Goal: Information Seeking & Learning: Learn about a topic

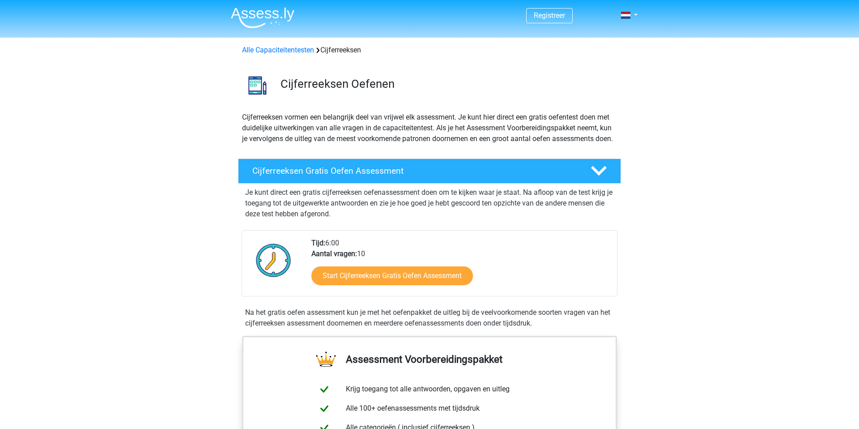
scroll to position [28, 0]
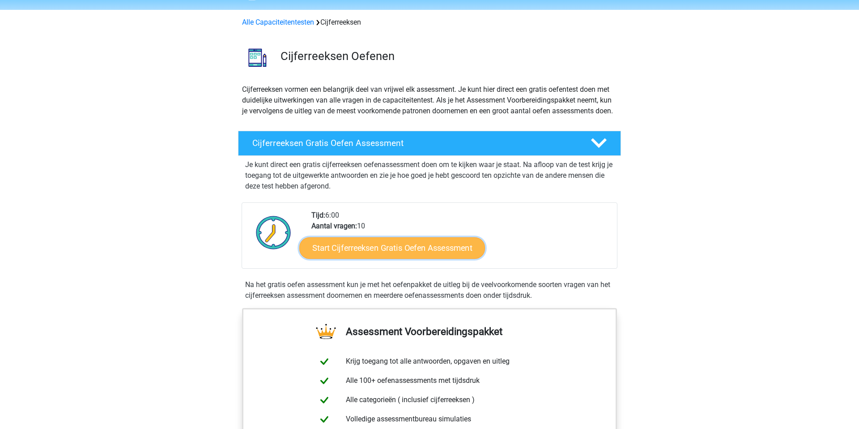
click at [415, 258] on link "Start Cijferreeksen Gratis Oefen Assessment" at bounding box center [392, 247] width 186 height 21
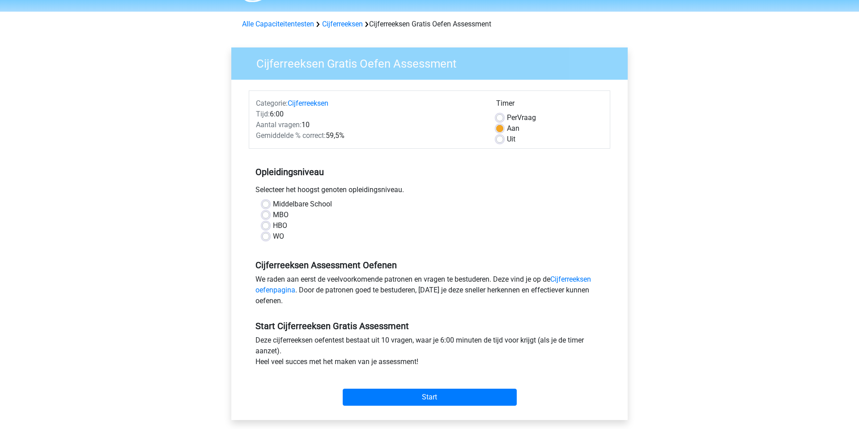
scroll to position [32, 0]
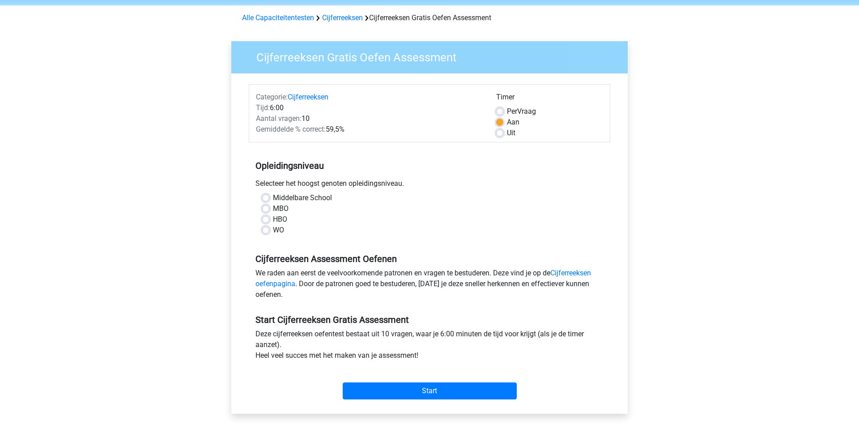
drag, startPoint x: 264, startPoint y: 220, endPoint x: 266, endPoint y: 229, distance: 9.2
click at [273, 221] on label "HBO" at bounding box center [280, 219] width 14 height 11
click at [264, 221] on input "HBO" at bounding box center [265, 218] width 7 height 9
radio input "true"
drag, startPoint x: 266, startPoint y: 233, endPoint x: 278, endPoint y: 236, distance: 11.9
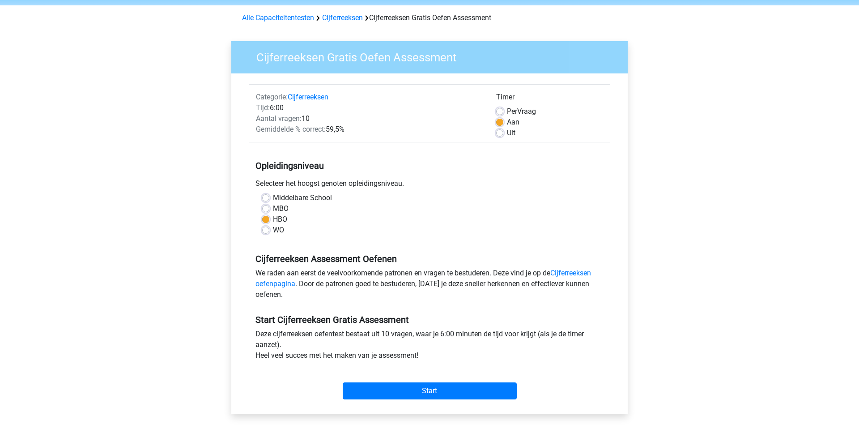
click at [273, 233] on label "WO" at bounding box center [278, 230] width 11 height 11
click at [266, 233] on input "WO" at bounding box center [265, 229] width 7 height 9
radio input "true"
click at [475, 384] on input "Start" at bounding box center [430, 390] width 174 height 17
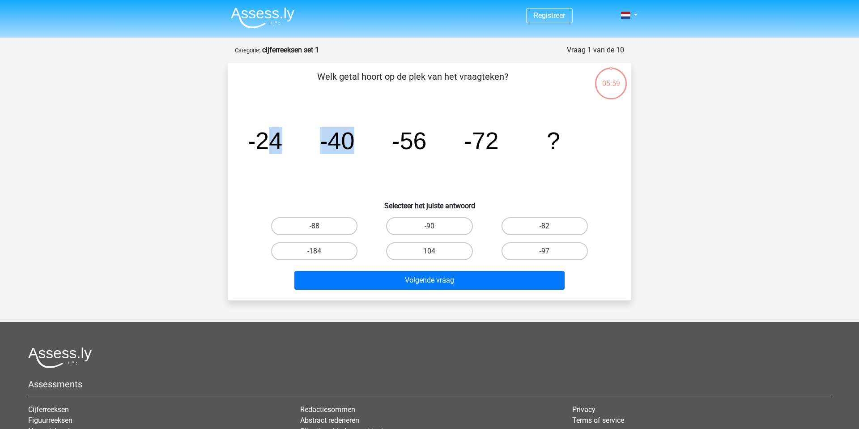
drag, startPoint x: 295, startPoint y: 135, endPoint x: 412, endPoint y: 121, distance: 117.7
click at [409, 120] on icon "image/svg+xml -24 -40 -56 -72 ?" at bounding box center [429, 149] width 361 height 90
click at [441, 95] on p "Welk getal hoort op de plek van het vraagteken?" at bounding box center [412, 83] width 341 height 27
click at [330, 234] on label "-88" at bounding box center [314, 226] width 86 height 18
click at [320, 232] on input "-88" at bounding box center [318, 229] width 6 height 6
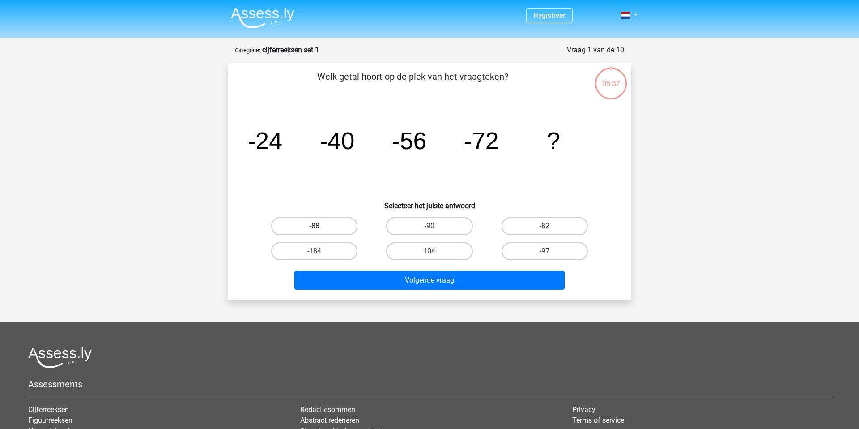
radio input "true"
click at [332, 231] on label "-88" at bounding box center [314, 226] width 86 height 18
click at [320, 231] on input "-88" at bounding box center [318, 229] width 6 height 6
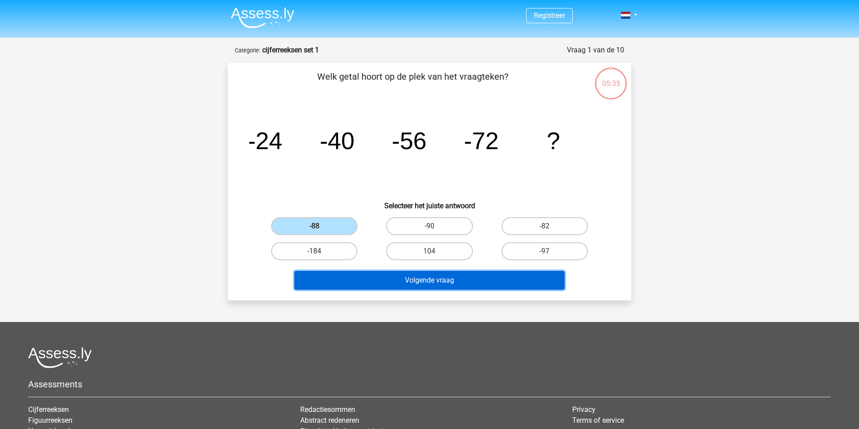
click at [379, 279] on button "Volgende vraag" at bounding box center [429, 280] width 271 height 19
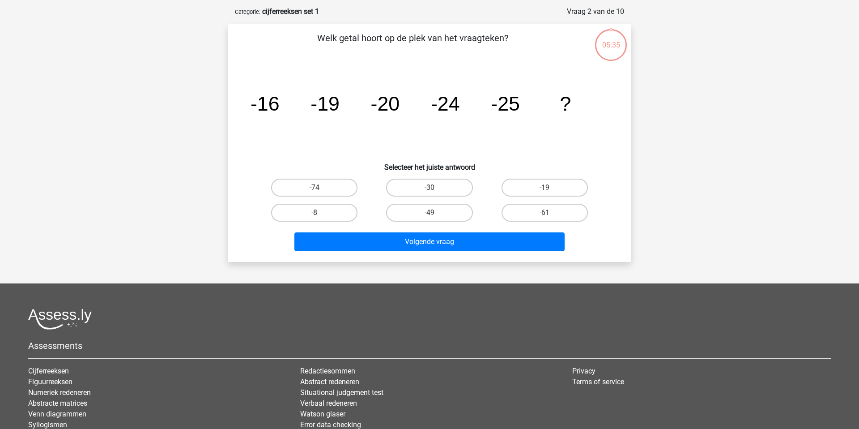
scroll to position [45, 0]
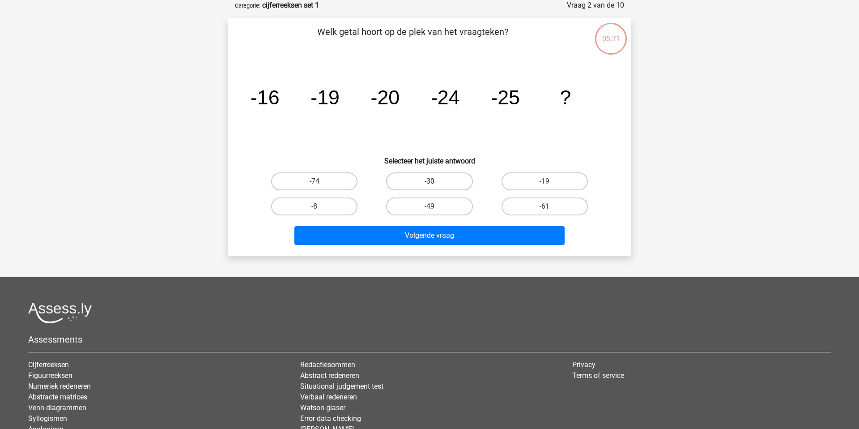
click at [456, 182] on label "-30" at bounding box center [429, 181] width 86 height 18
click at [435, 182] on input "-30" at bounding box center [433, 184] width 6 height 6
radio input "true"
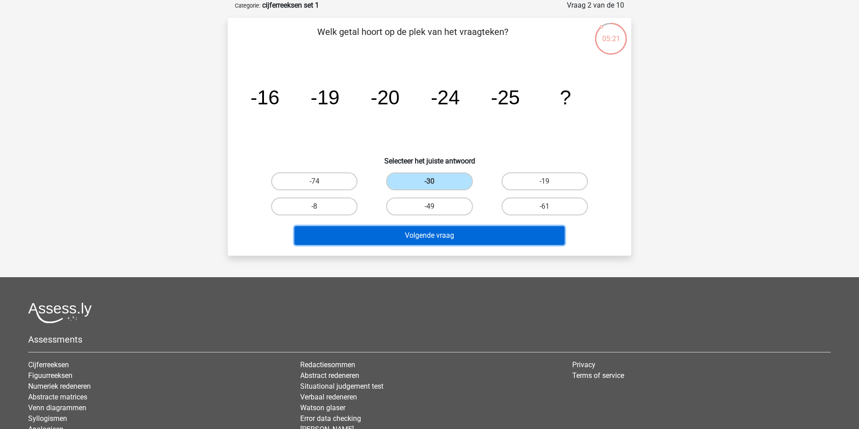
click at [483, 243] on button "Volgende vraag" at bounding box center [429, 235] width 271 height 19
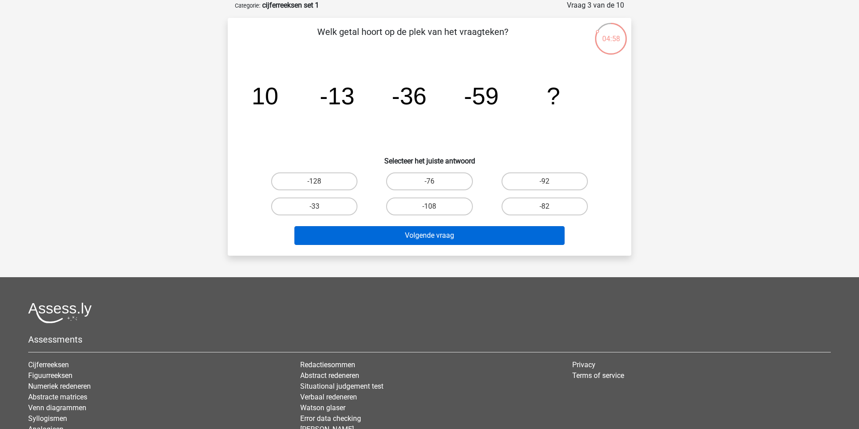
drag, startPoint x: 543, startPoint y: 209, endPoint x: 528, endPoint y: 227, distance: 23.2
click at [543, 210] on label "-82" at bounding box center [545, 206] width 86 height 18
click at [545, 210] on input "-82" at bounding box center [548, 209] width 6 height 6
radio input "true"
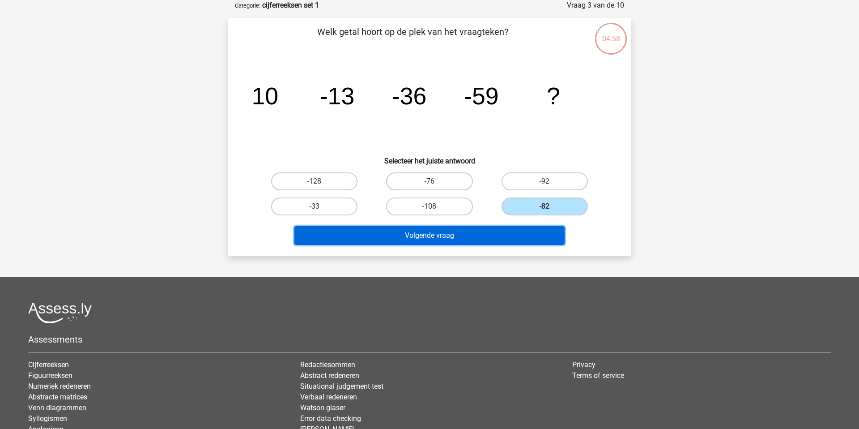
click at [523, 233] on button "Volgende vraag" at bounding box center [429, 235] width 271 height 19
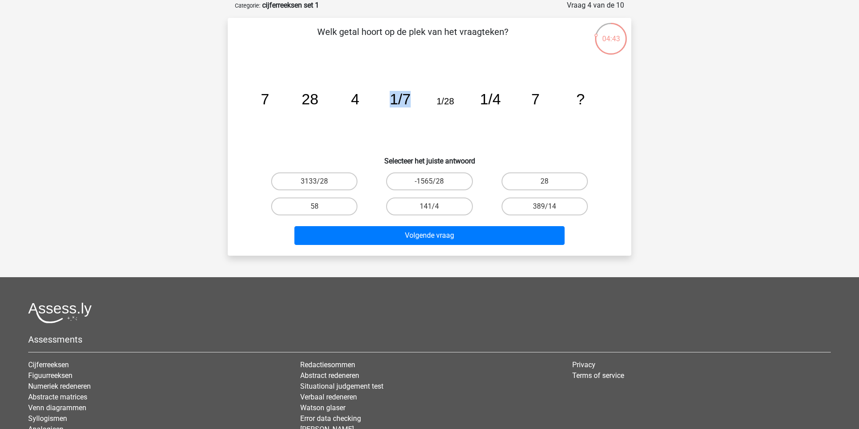
drag, startPoint x: 394, startPoint y: 97, endPoint x: 418, endPoint y: 97, distance: 24.6
click at [418, 95] on icon "image/svg+xml 7 28 4 1/7 1/28 1/4 7 ?" at bounding box center [429, 104] width 361 height 90
click at [411, 115] on icon "image/svg+xml 7 28 4 1/7 1/28 1/4 7 ?" at bounding box center [429, 104] width 361 height 90
drag, startPoint x: 392, startPoint y: 101, endPoint x: 411, endPoint y: 97, distance: 19.1
click at [411, 97] on icon "image/svg+xml 7 28 4 1/7 1/28 1/4 7 ?" at bounding box center [429, 104] width 361 height 90
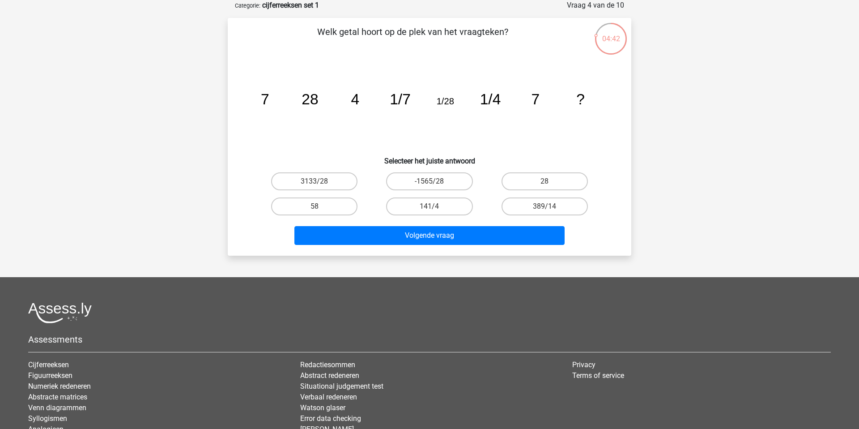
click at [401, 111] on icon "image/svg+xml 7 28 4 1/7 1/28 1/4 7 ?" at bounding box center [429, 104] width 361 height 90
drag, startPoint x: 393, startPoint y: 99, endPoint x: 372, endPoint y: 104, distance: 21.1
click at [410, 101] on tspan "1/7" at bounding box center [400, 99] width 21 height 17
click at [356, 113] on icon "image/svg+xml 7 28 4 1/7 1/28 1/4 7 ?" at bounding box center [429, 104] width 361 height 90
drag, startPoint x: 261, startPoint y: 105, endPoint x: 323, endPoint y: 102, distance: 62.3
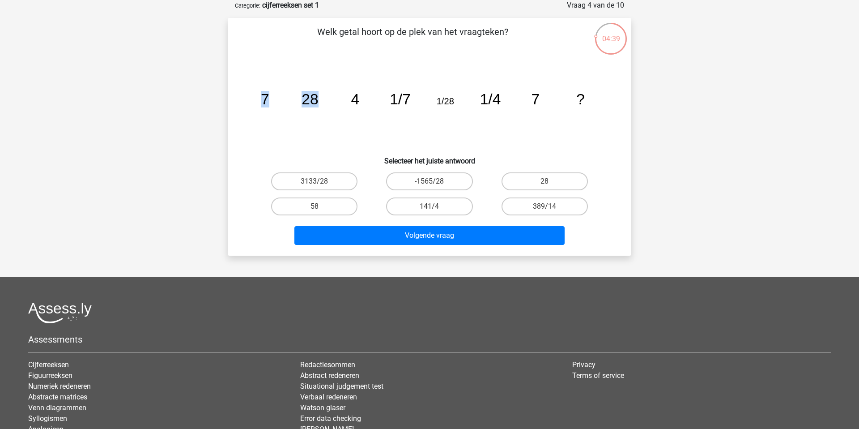
click at [324, 103] on icon "image/svg+xml 7 28 4 1/7 1/28 1/4 7 ?" at bounding box center [429, 104] width 361 height 90
drag, startPoint x: 319, startPoint y: 98, endPoint x: 321, endPoint y: 119, distance: 21.1
click at [319, 99] on icon "image/svg+xml 7 28 4 1/7 1/28 1/4 7 ?" at bounding box center [429, 104] width 361 height 90
drag, startPoint x: 311, startPoint y: 118, endPoint x: 369, endPoint y: 96, distance: 62.0
click at [369, 96] on icon "image/svg+xml 7 28 4 1/7 1/28 1/4 7 ?" at bounding box center [429, 104] width 361 height 90
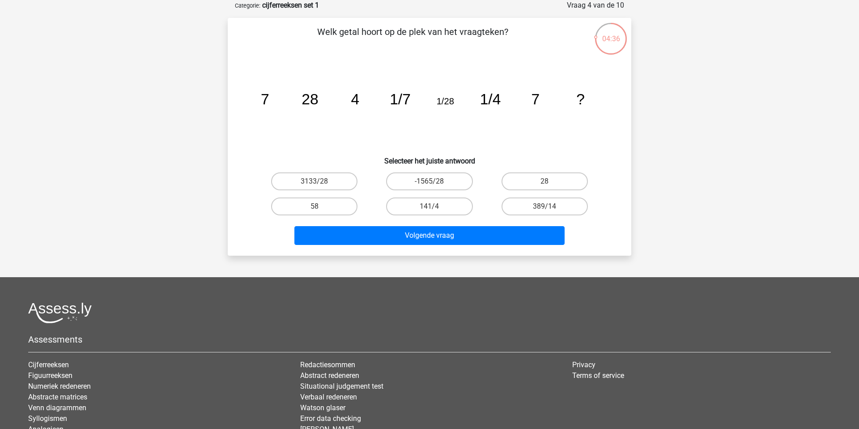
click at [294, 101] on icon "image/svg+xml 7 28 4 1/7 1/28 1/4 7 ?" at bounding box center [429, 104] width 361 height 90
drag, startPoint x: 272, startPoint y: 107, endPoint x: 363, endPoint y: 98, distance: 92.3
click at [366, 102] on icon "image/svg+xml 7 28 4 1/7 1/28 1/4 7 ?" at bounding box center [429, 104] width 361 height 90
drag, startPoint x: 379, startPoint y: 111, endPoint x: 385, endPoint y: 123, distance: 12.8
click at [379, 112] on icon "image/svg+xml 7 28 4 1/7 1/28 1/4 7 ?" at bounding box center [429, 104] width 361 height 90
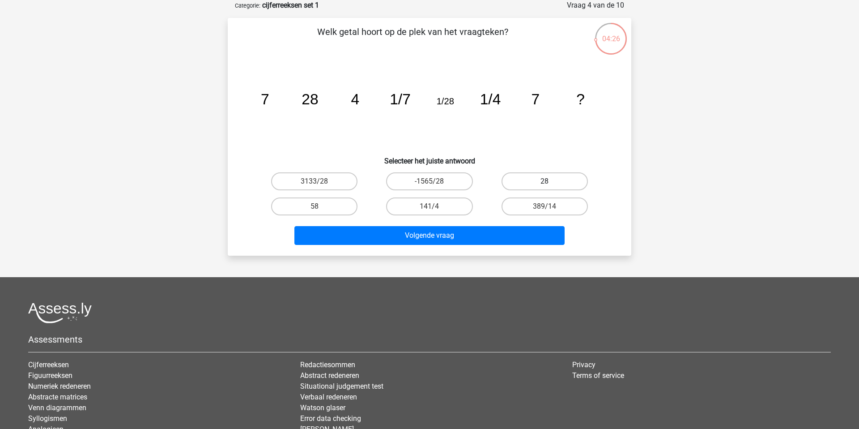
click at [537, 184] on label "28" at bounding box center [545, 181] width 86 height 18
click at [545, 184] on input "28" at bounding box center [548, 184] width 6 height 6
radio input "true"
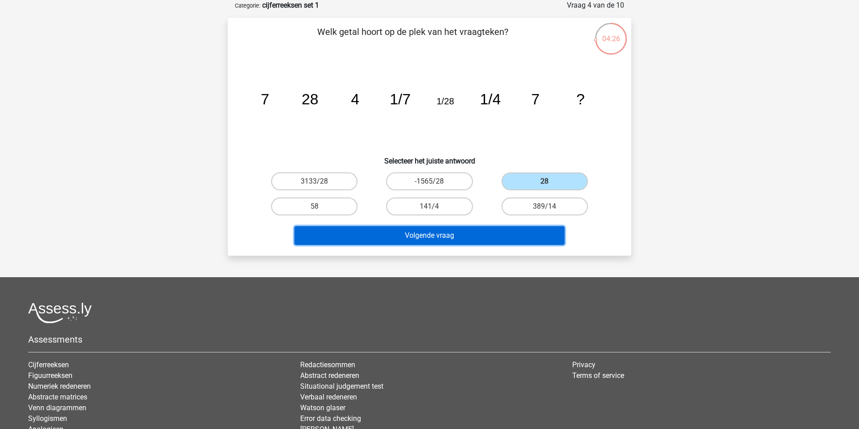
click at [508, 235] on button "Volgende vraag" at bounding box center [429, 235] width 271 height 19
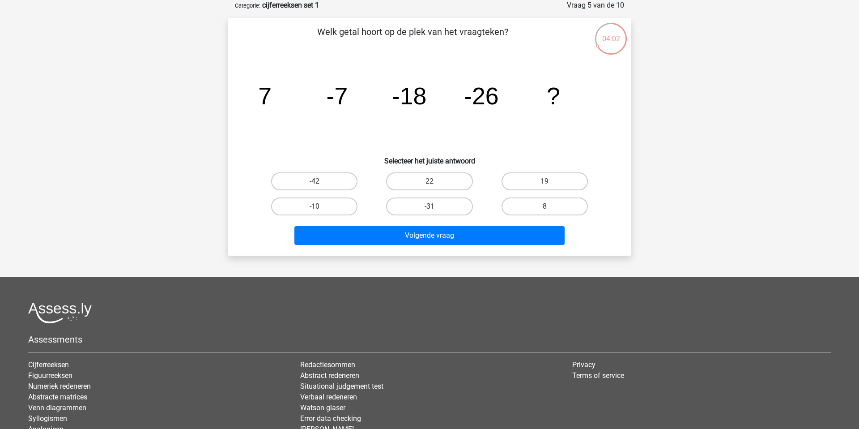
click at [437, 203] on label "-31" at bounding box center [429, 206] width 86 height 18
click at [435, 206] on input "-31" at bounding box center [433, 209] width 6 height 6
radio input "true"
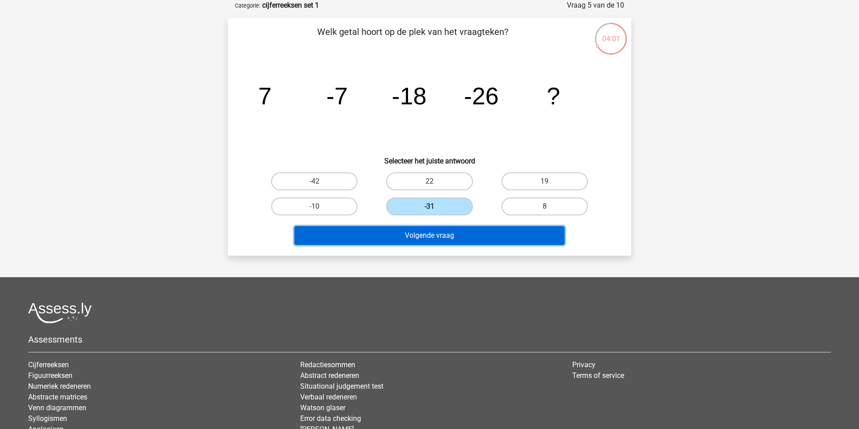
click at [444, 241] on button "Volgende vraag" at bounding box center [429, 235] width 271 height 19
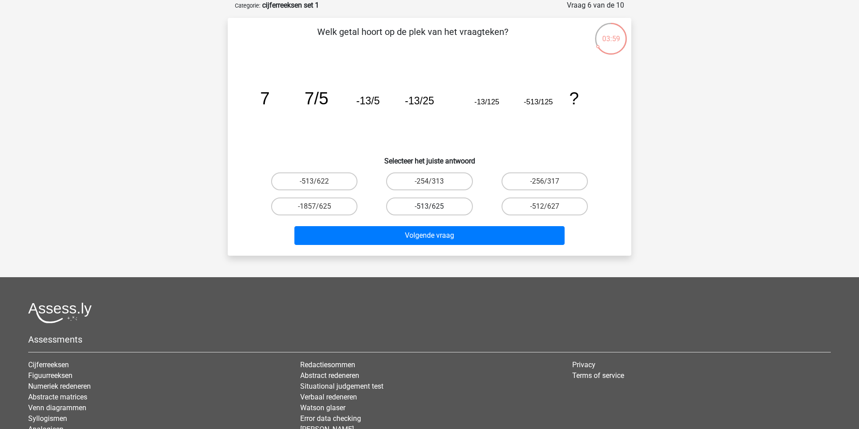
click at [415, 214] on label "-513/625" at bounding box center [429, 206] width 86 height 18
click at [430, 212] on input "-513/625" at bounding box center [433, 209] width 6 height 6
radio input "true"
click at [417, 203] on label "-513/625" at bounding box center [429, 206] width 86 height 18
click at [430, 206] on input "-513/625" at bounding box center [433, 209] width 6 height 6
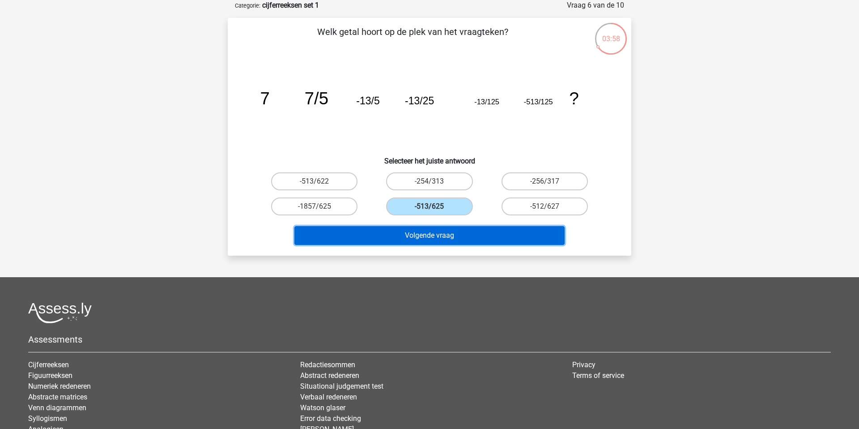
click at [413, 230] on button "Volgende vraag" at bounding box center [429, 235] width 271 height 19
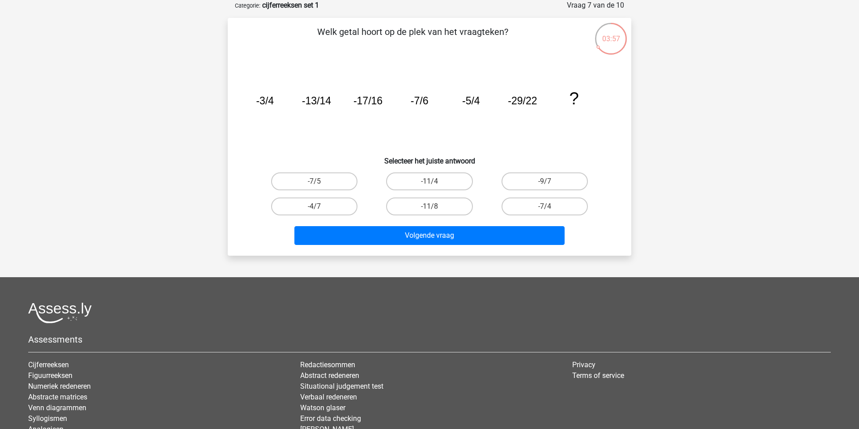
drag, startPoint x: 441, startPoint y: 198, endPoint x: 429, endPoint y: 222, distance: 27.0
click at [441, 199] on label "-11/8" at bounding box center [429, 206] width 86 height 18
click at [435, 206] on input "-11/8" at bounding box center [433, 209] width 6 height 6
radio input "true"
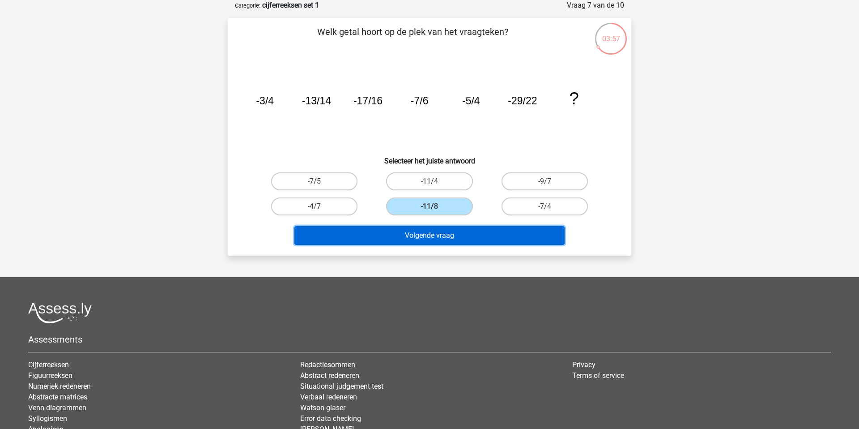
drag, startPoint x: 426, startPoint y: 230, endPoint x: 421, endPoint y: 234, distance: 6.4
click at [425, 231] on button "Volgende vraag" at bounding box center [429, 235] width 271 height 19
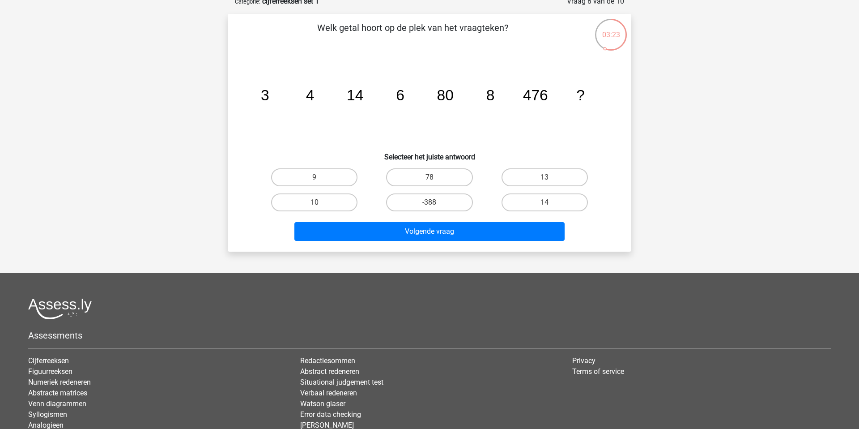
scroll to position [46, 0]
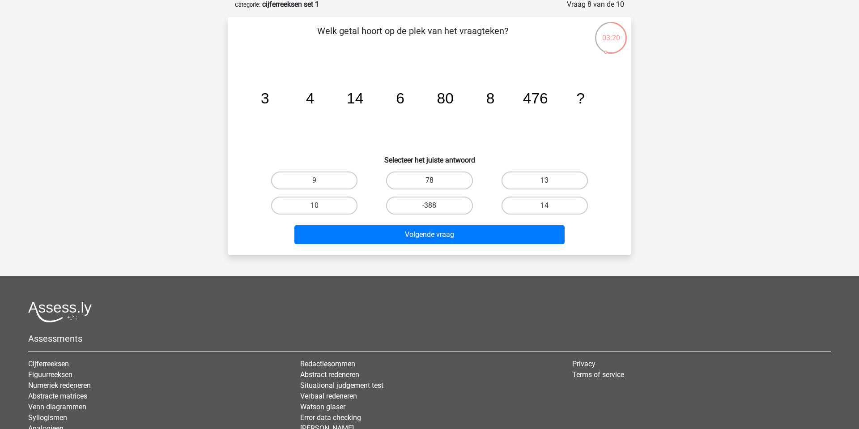
click at [540, 204] on label "14" at bounding box center [545, 205] width 86 height 18
click at [545, 205] on input "14" at bounding box center [548, 208] width 6 height 6
radio input "true"
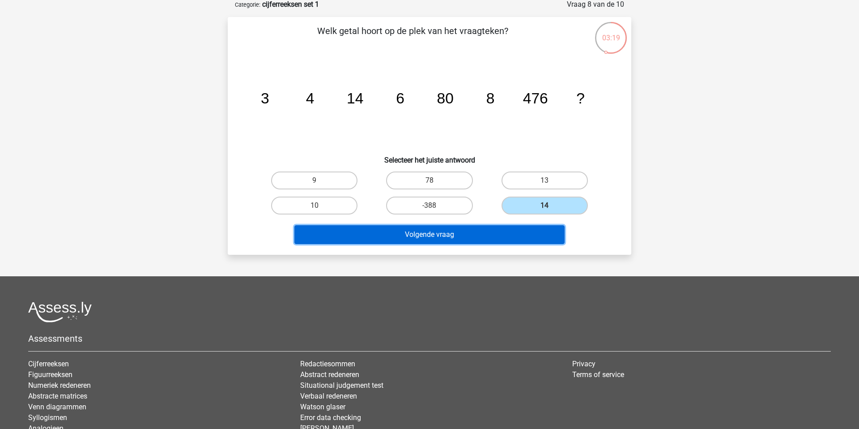
click at [474, 242] on button "Volgende vraag" at bounding box center [429, 234] width 271 height 19
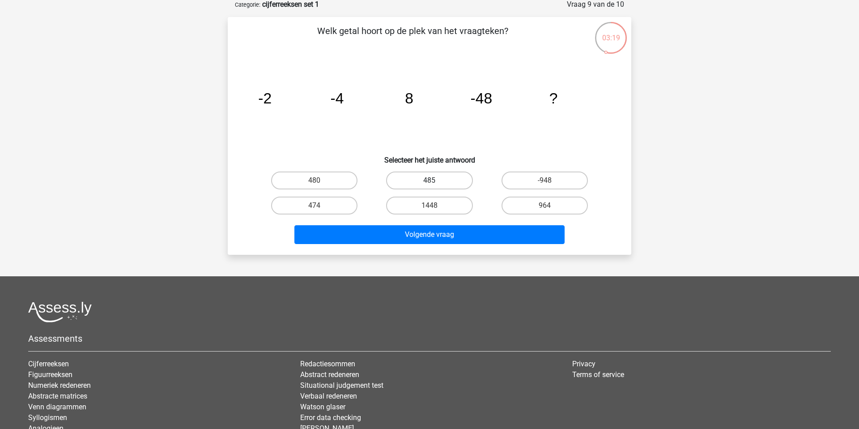
scroll to position [45, 0]
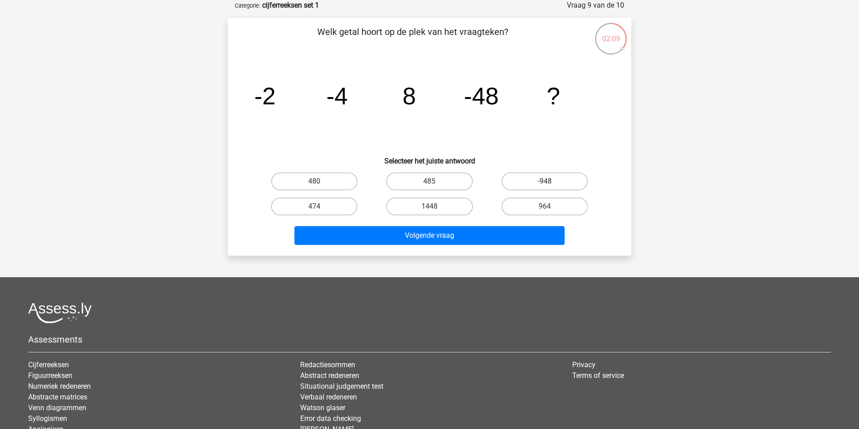
click at [502, 183] on label "-948" at bounding box center [545, 181] width 86 height 18
click at [545, 183] on input "-948" at bounding box center [548, 184] width 6 height 6
radio input "true"
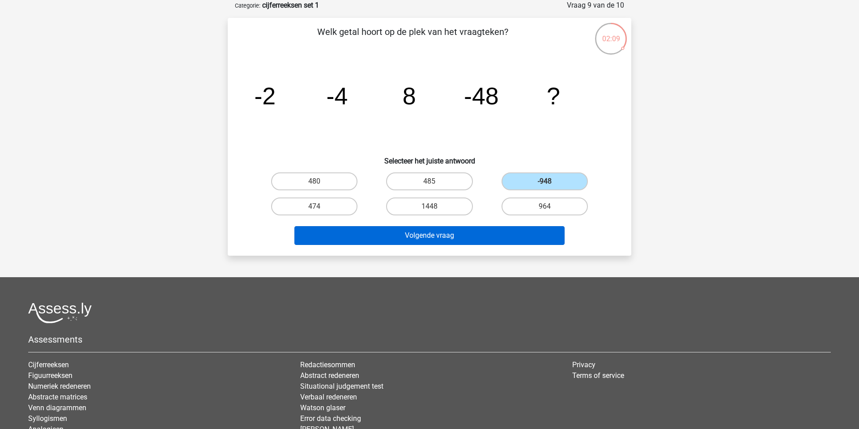
drag, startPoint x: 485, startPoint y: 220, endPoint x: 463, endPoint y: 238, distance: 28.6
click at [471, 232] on div "Welk getal hoort op de plek van het vraagteken? image/svg+xml -2 -4 8 -48 ? Sel…" at bounding box center [429, 136] width 396 height 223
drag, startPoint x: 462, startPoint y: 239, endPoint x: 456, endPoint y: 233, distance: 8.5
click at [462, 239] on button "Volgende vraag" at bounding box center [429, 235] width 271 height 19
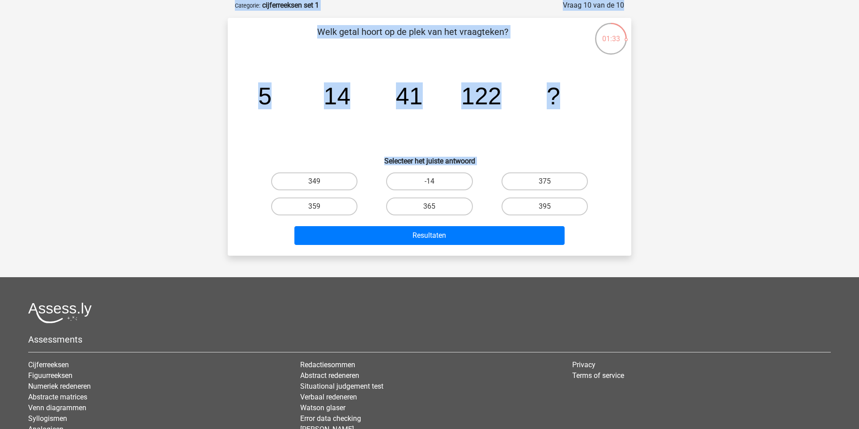
click at [413, 102] on tspan "41" at bounding box center [409, 95] width 27 height 27
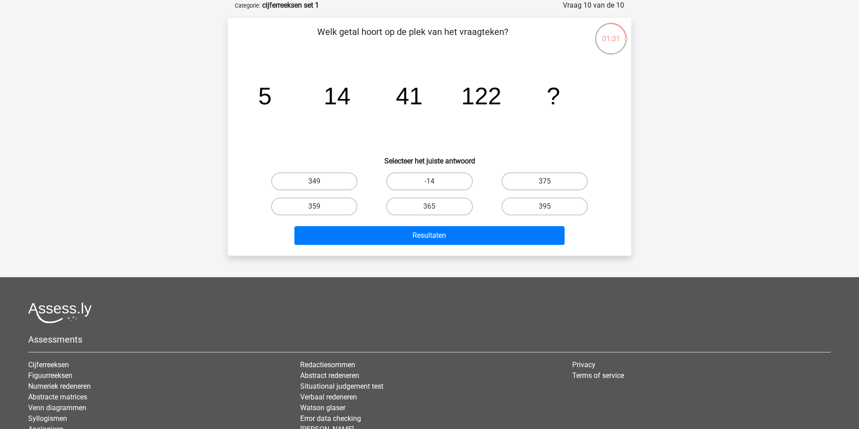
drag, startPoint x: 344, startPoint y: 92, endPoint x: 355, endPoint y: 95, distance: 11.6
click at [346, 93] on tspan "14" at bounding box center [337, 95] width 27 height 27
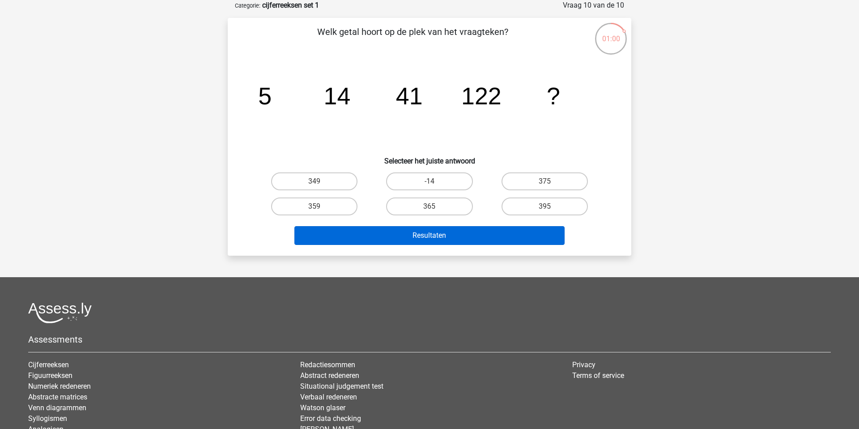
drag, startPoint x: 407, startPoint y: 206, endPoint x: 430, endPoint y: 238, distance: 39.2
click at [408, 207] on label "365" at bounding box center [429, 206] width 86 height 18
click at [430, 207] on input "365" at bounding box center [433, 209] width 6 height 6
radio input "true"
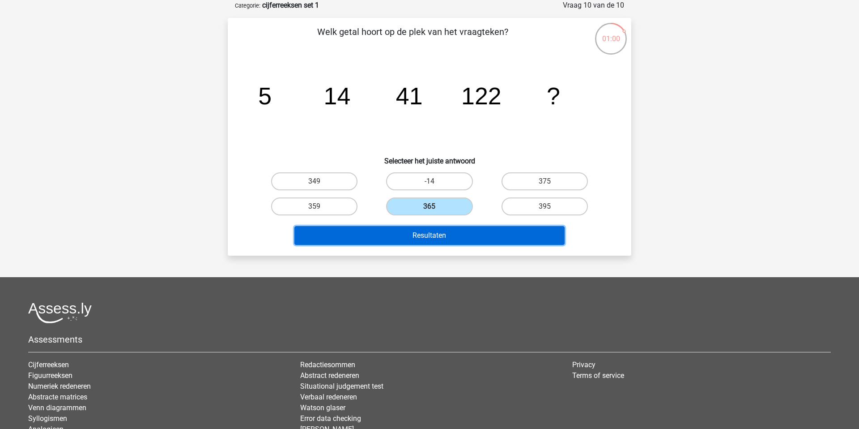
drag, startPoint x: 430, startPoint y: 238, endPoint x: 441, endPoint y: 239, distance: 11.2
click at [430, 238] on button "Resultaten" at bounding box center [429, 235] width 271 height 19
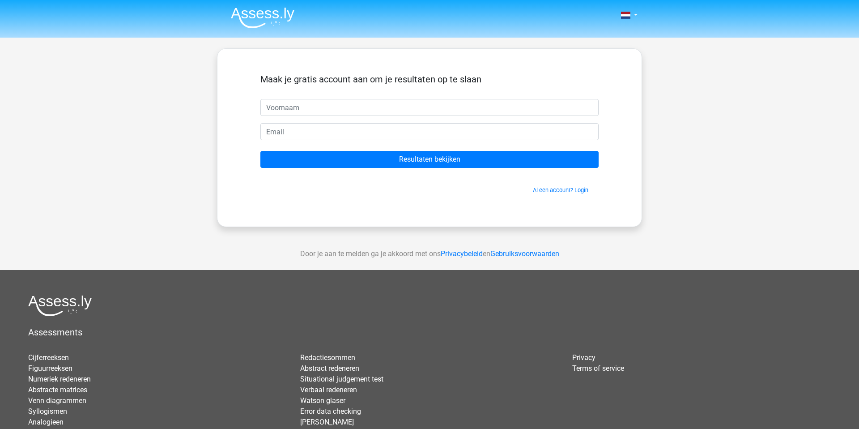
drag, startPoint x: 368, startPoint y: 99, endPoint x: 379, endPoint y: 118, distance: 21.9
click at [368, 101] on input "text" at bounding box center [429, 107] width 338 height 17
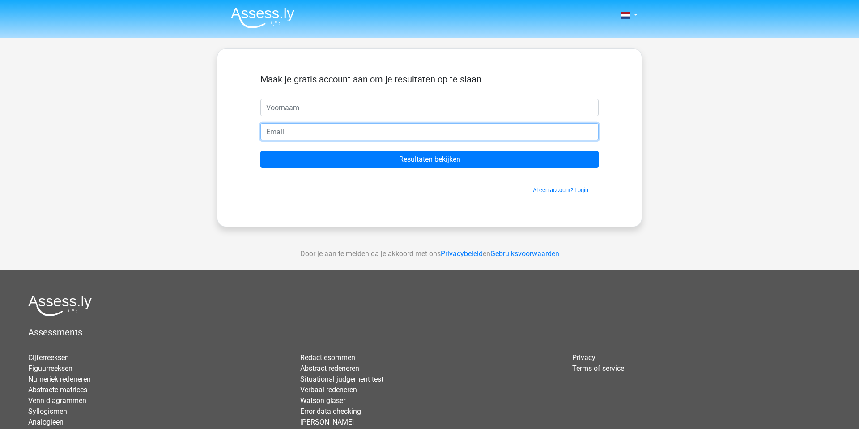
click at [386, 138] on input "email" at bounding box center [429, 131] width 338 height 17
type input "[PERSON_NAME][EMAIL_ADDRESS][DOMAIN_NAME]"
click at [346, 116] on form "Maak je gratis account aan om je resultaten op te slaan [EMAIL_ADDRESS][DOMAIN_…" at bounding box center [429, 134] width 338 height 120
drag, startPoint x: 345, startPoint y: 115, endPoint x: 345, endPoint y: 126, distance: 10.3
click at [345, 119] on form "Maak je gratis account aan om je resultaten op te slaan [EMAIL_ADDRESS][DOMAIN_…" at bounding box center [429, 134] width 338 height 120
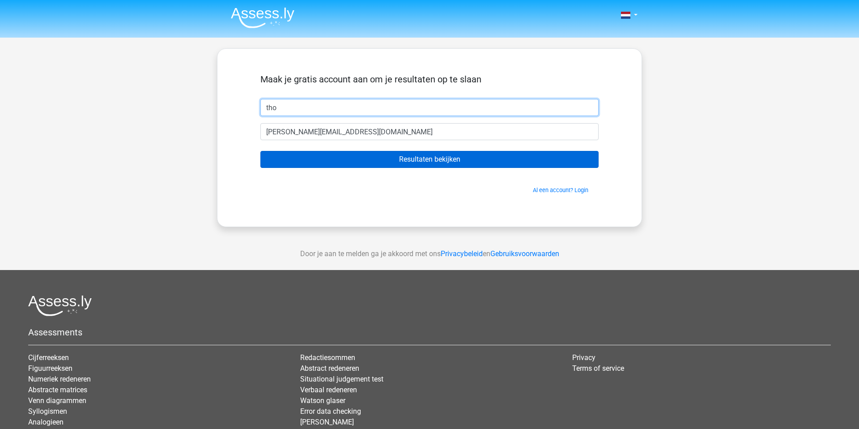
type input "tho"
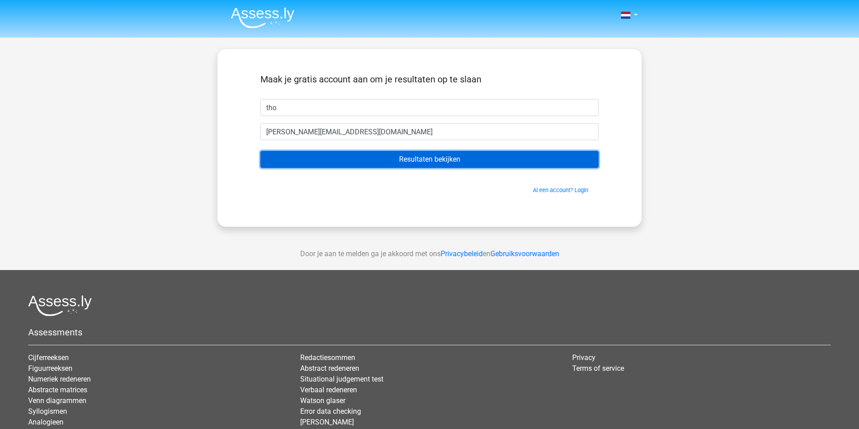
click at [381, 165] on input "Resultaten bekijken" at bounding box center [429, 159] width 338 height 17
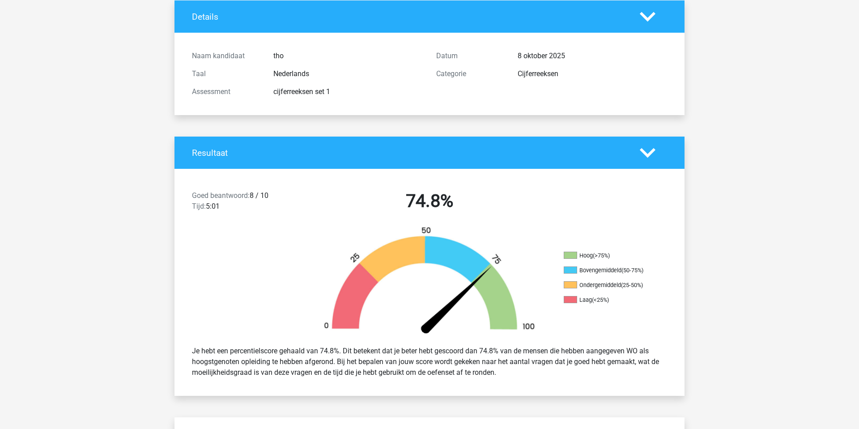
scroll to position [61, 0]
